Goal: Transaction & Acquisition: Purchase product/service

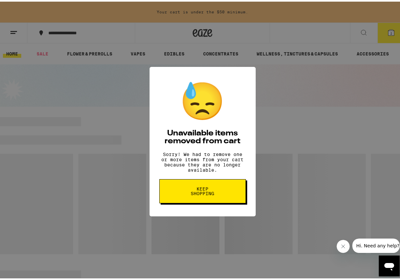
click at [208, 194] on span "Keep Shopping" at bounding box center [203, 189] width 34 height 9
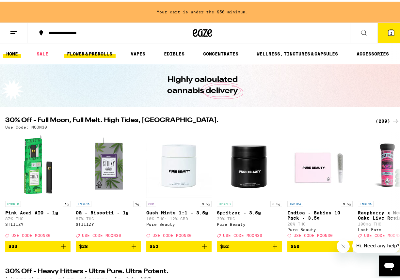
click at [106, 54] on link "FLOWER & PREROLLS" at bounding box center [90, 52] width 52 height 8
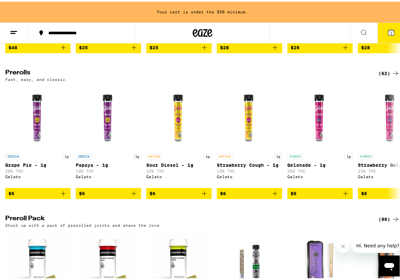
scroll to position [343, 0]
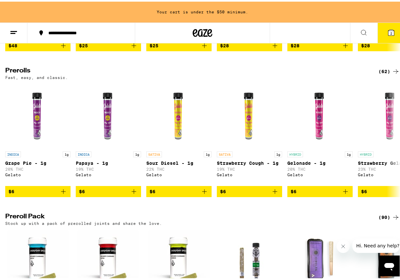
click at [384, 74] on div "(62)" at bounding box center [389, 70] width 21 height 8
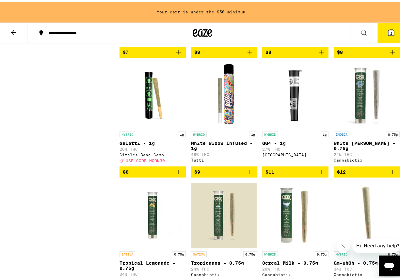
scroll to position [409, 0]
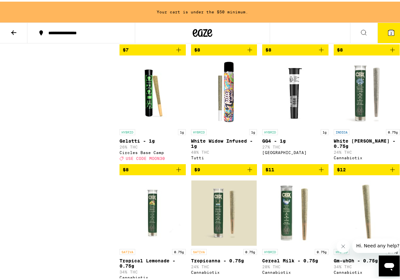
click at [389, 172] on icon "Add to bag" at bounding box center [393, 168] width 8 height 8
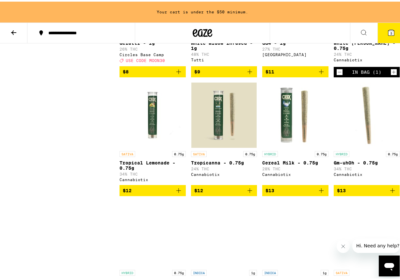
scroll to position [512, 0]
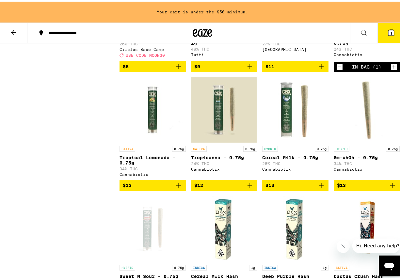
click at [391, 188] on icon "Add to bag" at bounding box center [393, 184] width 8 height 8
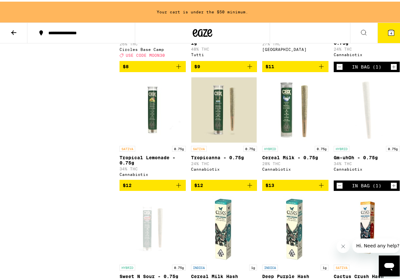
click at [318, 188] on icon "Add to bag" at bounding box center [322, 184] width 8 height 8
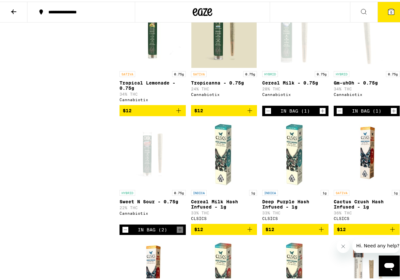
scroll to position [566, 0]
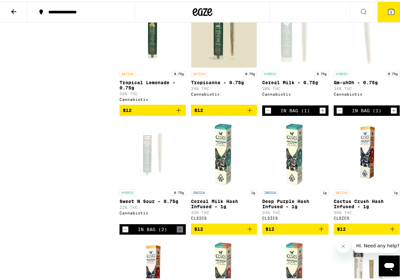
click at [126, 232] on icon "Decrement" at bounding box center [126, 228] width 6 height 8
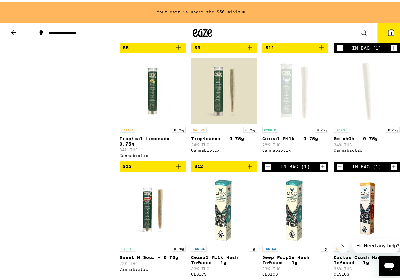
scroll to position [530, 0]
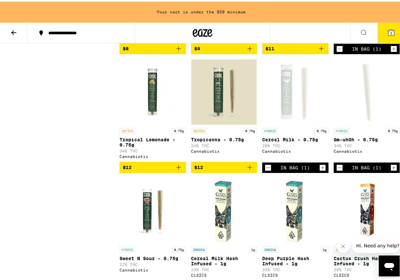
click at [320, 170] on icon "Increment" at bounding box center [323, 166] width 6 height 8
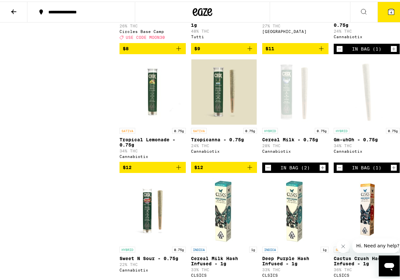
click at [391, 170] on icon "Increment" at bounding box center [394, 166] width 6 height 8
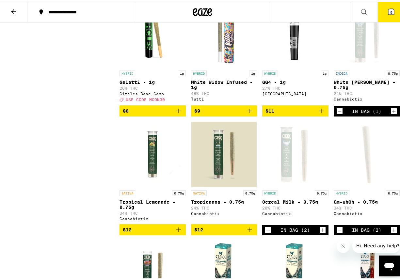
scroll to position [447, 0]
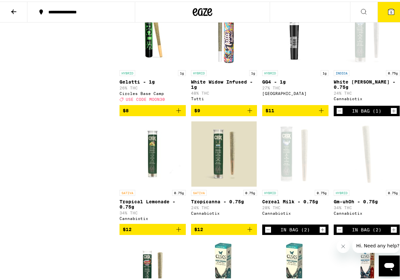
click at [391, 113] on icon "Increment" at bounding box center [394, 110] width 6 height 8
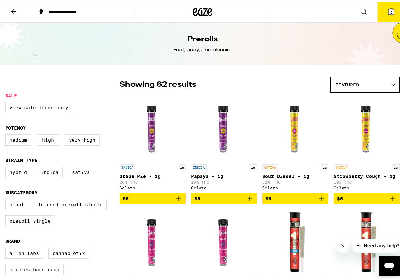
click at [12, 11] on icon at bounding box center [14, 10] width 8 height 8
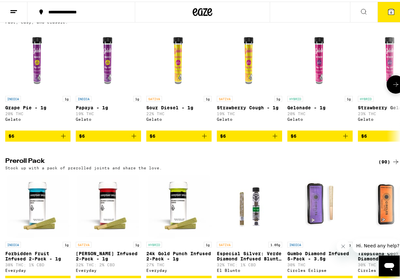
scroll to position [383, 0]
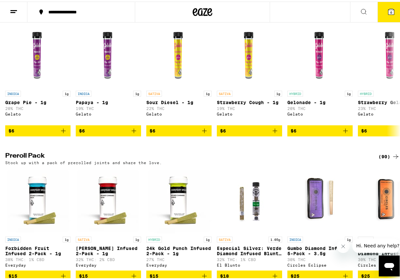
click at [379, 159] on div "(90)" at bounding box center [389, 155] width 21 height 8
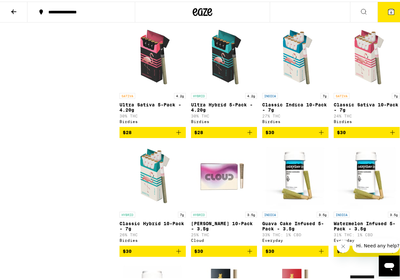
scroll to position [423, 0]
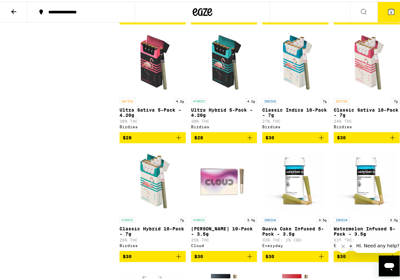
click at [223, 50] on img "Open page for Ultra Hybrid 5-Pack - 4.20g from Birdies" at bounding box center [224, 60] width 65 height 65
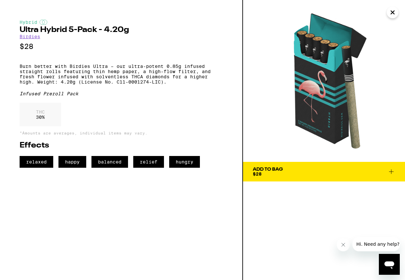
click at [150, 96] on div "Infused Preroll Pack" at bounding box center [121, 93] width 203 height 5
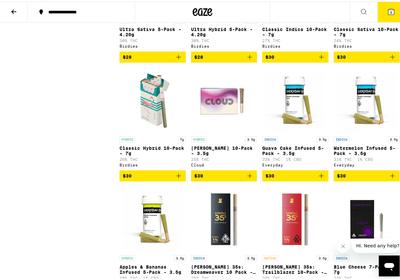
scroll to position [506, 0]
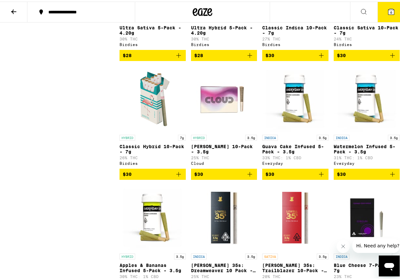
click at [204, 106] on img "Open page for Runtz 10-Pack - 3.5g from Cloud" at bounding box center [224, 97] width 65 height 65
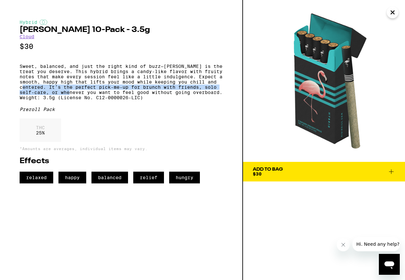
drag, startPoint x: 59, startPoint y: 94, endPoint x: 106, endPoint y: 99, distance: 47.3
click at [107, 100] on p "Sweet, balanced, and just the right kind of buzz—[PERSON_NAME] is the treat you…" at bounding box center [121, 82] width 203 height 37
click at [106, 99] on p "Sweet, balanced, and just the right kind of buzz—[PERSON_NAME] is the treat you…" at bounding box center [121, 82] width 203 height 37
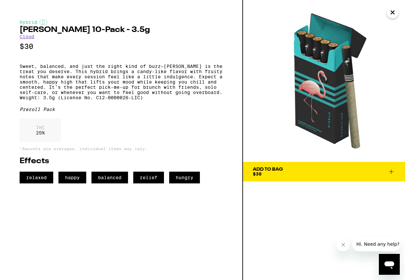
click at [334, 169] on span "Add To Bag $30" at bounding box center [324, 171] width 142 height 9
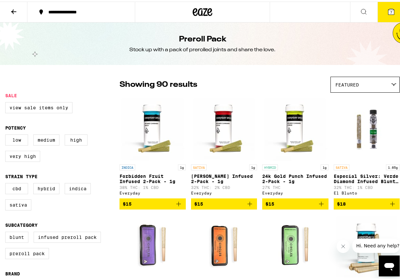
click at [283, 81] on div "Showing 90 results Featured Featured Price: Low to High Price: High to Low" at bounding box center [260, 83] width 280 height 16
click at [389, 7] on icon at bounding box center [392, 10] width 6 height 6
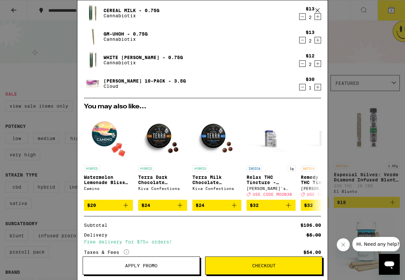
scroll to position [68, 0]
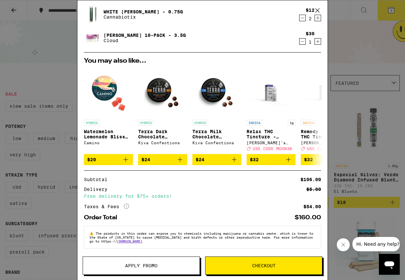
click at [127, 204] on icon "More Info" at bounding box center [126, 206] width 5 height 5
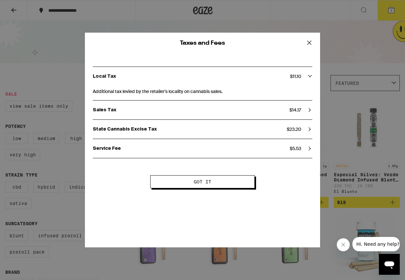
click at [311, 42] on icon at bounding box center [310, 43] width 10 height 10
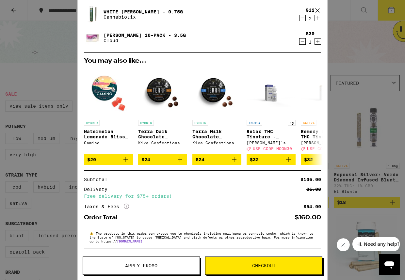
click at [353, 150] on div "Your Cart Cereal Milk - 0.75g Cannabiotix $13 2 Gm-uhOh - 0.75g Cannabiotix $13…" at bounding box center [202, 140] width 405 height 280
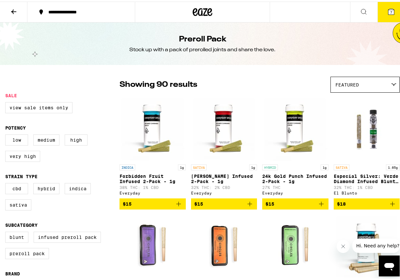
click at [10, 11] on icon at bounding box center [14, 10] width 8 height 8
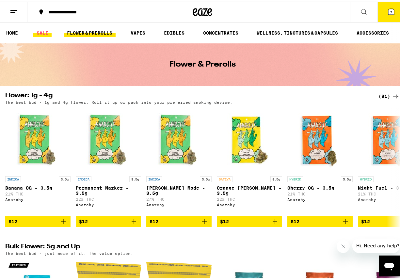
click at [45, 30] on link "SALE" at bounding box center [42, 31] width 18 height 8
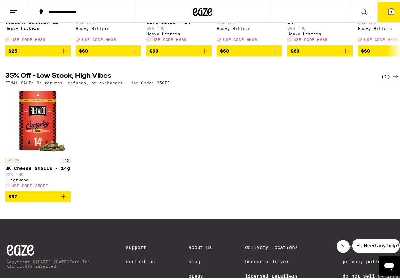
scroll to position [329, 0]
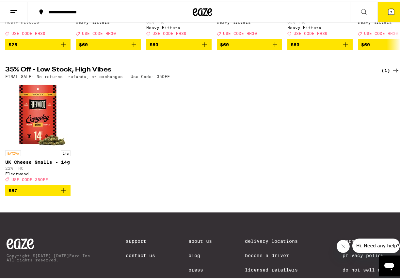
click at [388, 7] on icon at bounding box center [392, 10] width 8 height 8
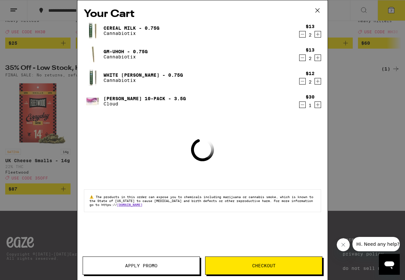
click at [152, 271] on button "Apply Promo" at bounding box center [141, 266] width 117 height 18
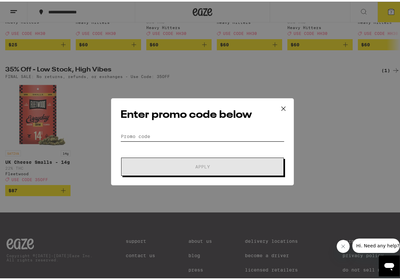
click at [170, 135] on input "Promo Code" at bounding box center [203, 135] width 164 height 10
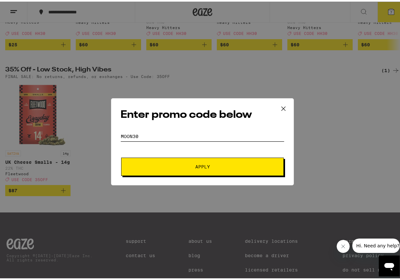
type input "moon30"
click at [177, 172] on button "Apply" at bounding box center [202, 165] width 163 height 18
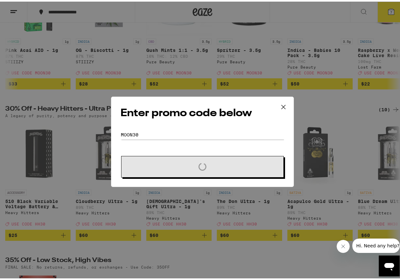
scroll to position [123, 0]
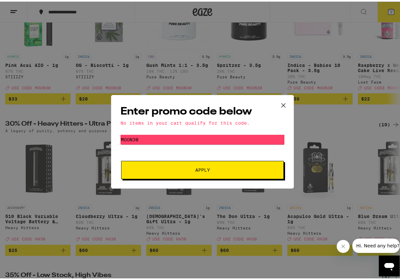
click at [283, 103] on icon at bounding box center [284, 104] width 10 height 10
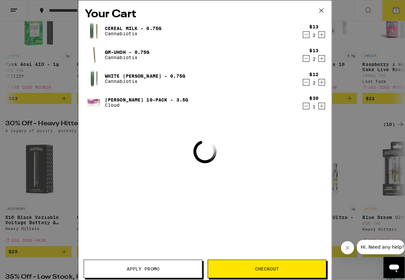
scroll to position [329, 0]
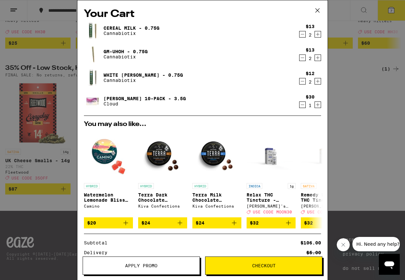
click at [132, 32] on p "Cannabiotix" at bounding box center [132, 33] width 56 height 5
click at [124, 54] on p "Cannabiotix" at bounding box center [126, 56] width 44 height 5
click at [117, 50] on link "Gm-uhOh - 0.75g" at bounding box center [126, 51] width 44 height 5
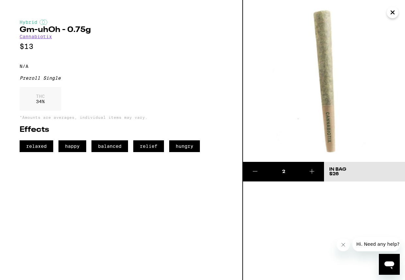
click at [394, 10] on icon "Close" at bounding box center [393, 13] width 8 height 10
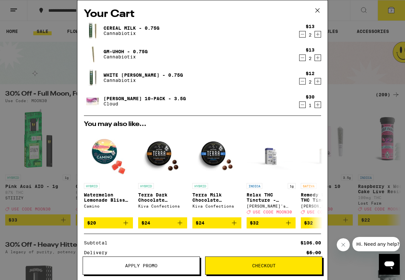
click at [130, 74] on link "White [PERSON_NAME] - 0.75g" at bounding box center [143, 75] width 79 height 5
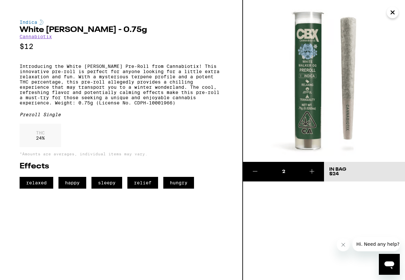
click at [396, 11] on icon "Close" at bounding box center [393, 13] width 8 height 10
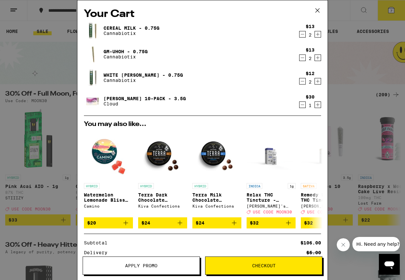
click at [300, 80] on icon "Decrement" at bounding box center [303, 81] width 6 height 8
click at [142, 28] on link "Cereal Milk - 0.75g" at bounding box center [132, 27] width 56 height 5
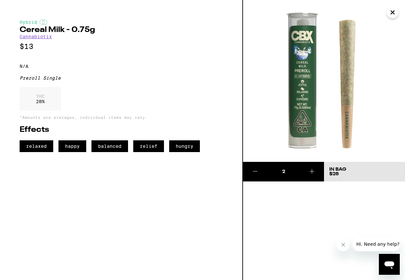
click at [395, 15] on icon "Close" at bounding box center [393, 13] width 8 height 10
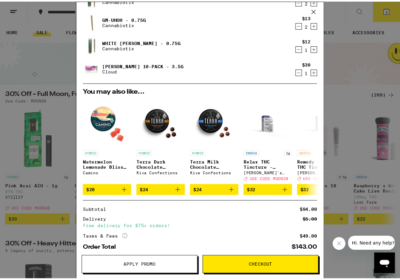
scroll to position [68, 0]
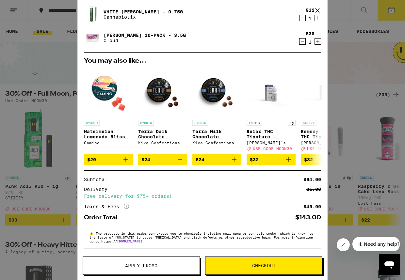
click at [240, 265] on span "Checkout" at bounding box center [264, 266] width 117 height 5
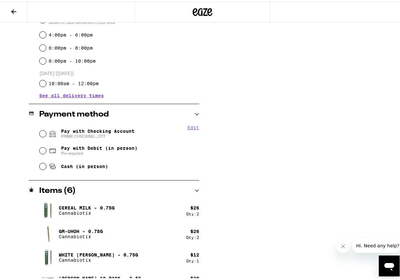
scroll to position [202, 0]
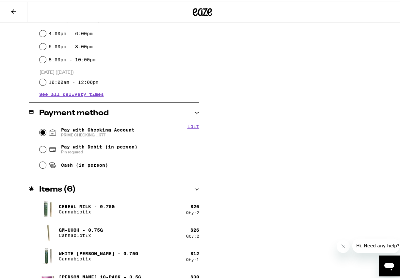
click at [41, 130] on input "Pay with Checking Account PRIME CHECKING ...1777" at bounding box center [43, 131] width 7 height 7
radio input "true"
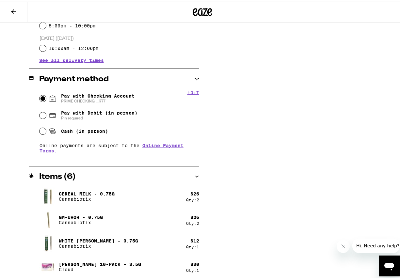
scroll to position [0, 0]
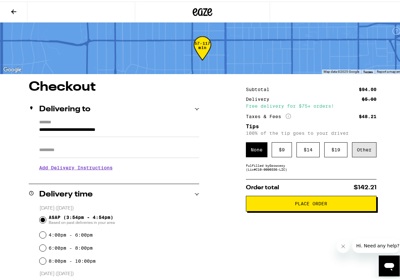
click at [359, 149] on div "Other" at bounding box center [364, 148] width 25 height 15
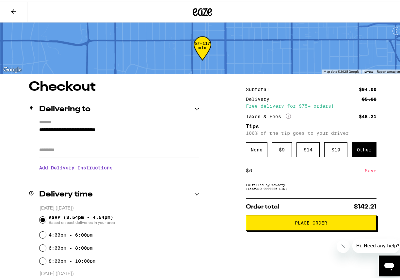
type input "6"
click at [367, 172] on div "Save" at bounding box center [371, 169] width 12 height 14
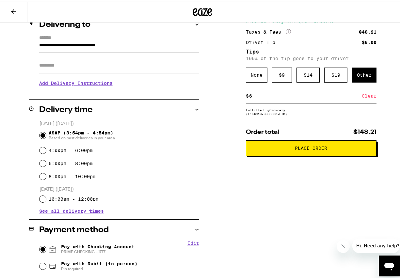
scroll to position [88, 0]
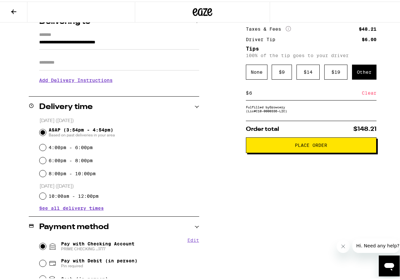
click at [284, 145] on span "Place Order" at bounding box center [312, 144] width 120 height 5
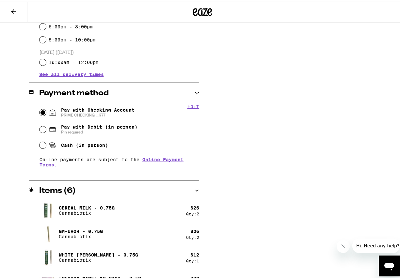
scroll to position [236, 0]
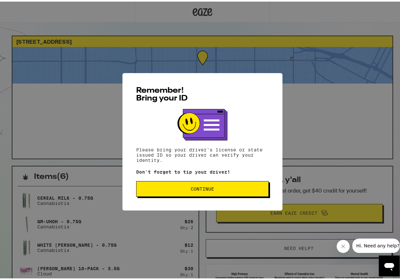
click at [222, 188] on span "Continue" at bounding box center [203, 187] width 122 height 5
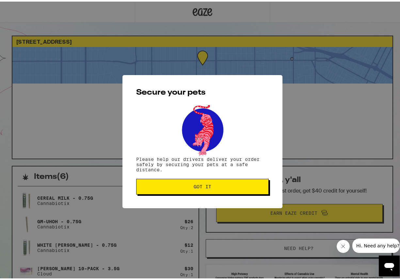
click at [212, 187] on span "Got it" at bounding box center [203, 185] width 122 height 5
